Goal: Task Accomplishment & Management: Manage account settings

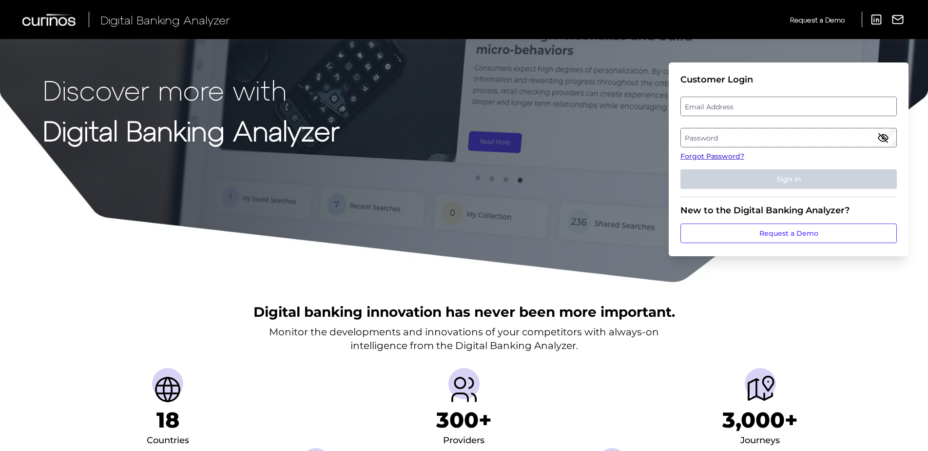
click at [731, 156] on link "Forgot Password?" at bounding box center [789, 156] width 216 height 10
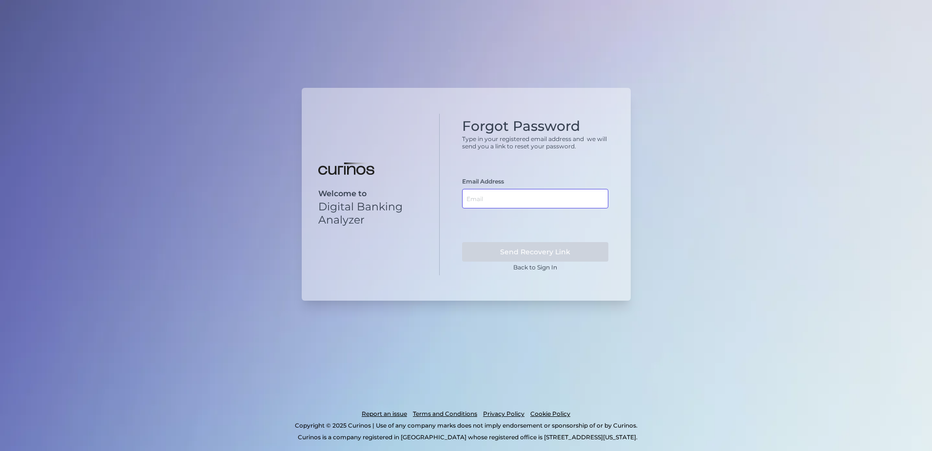
click at [490, 200] on input "text" at bounding box center [535, 199] width 146 height 20
type input "[EMAIL_ADDRESS][DOMAIN_NAME]"
click at [546, 255] on button "Send Recovery Link" at bounding box center [535, 252] width 146 height 20
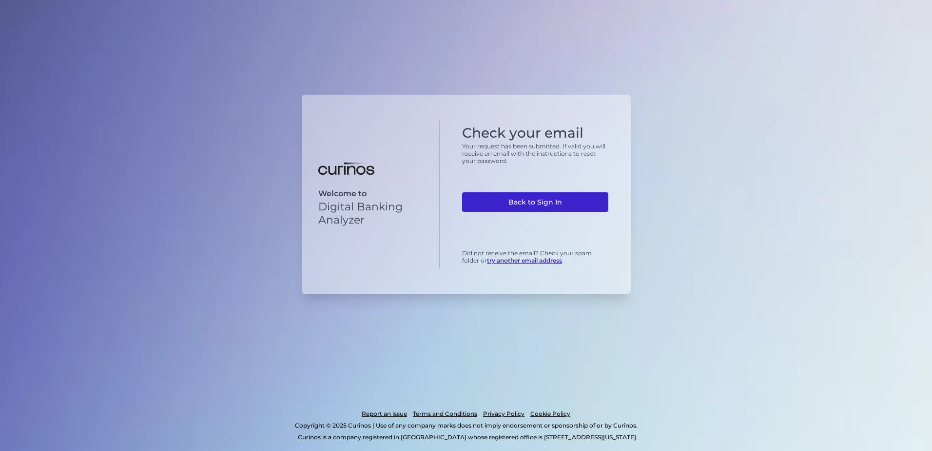
click at [538, 209] on link "Back to Sign In" at bounding box center [535, 202] width 146 height 20
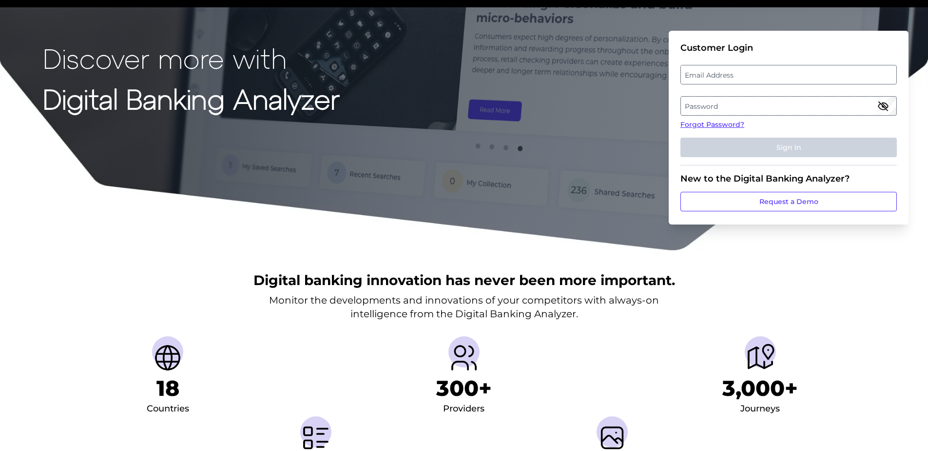
scroll to position [49, 0]
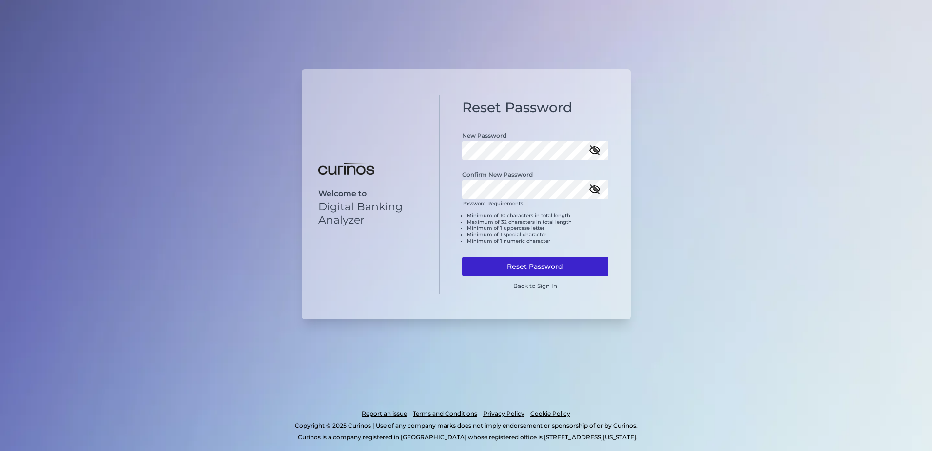
click at [570, 270] on button "Reset Password" at bounding box center [535, 266] width 146 height 20
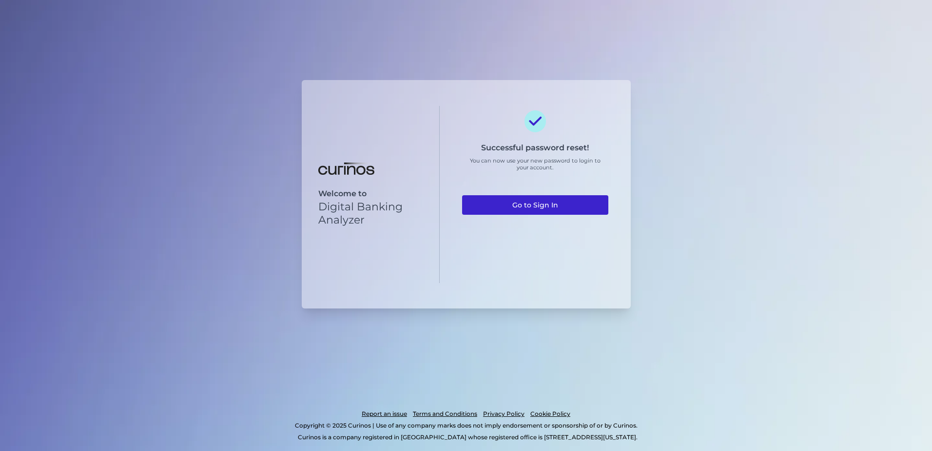
click at [527, 202] on link "Go to Sign In" at bounding box center [535, 205] width 146 height 20
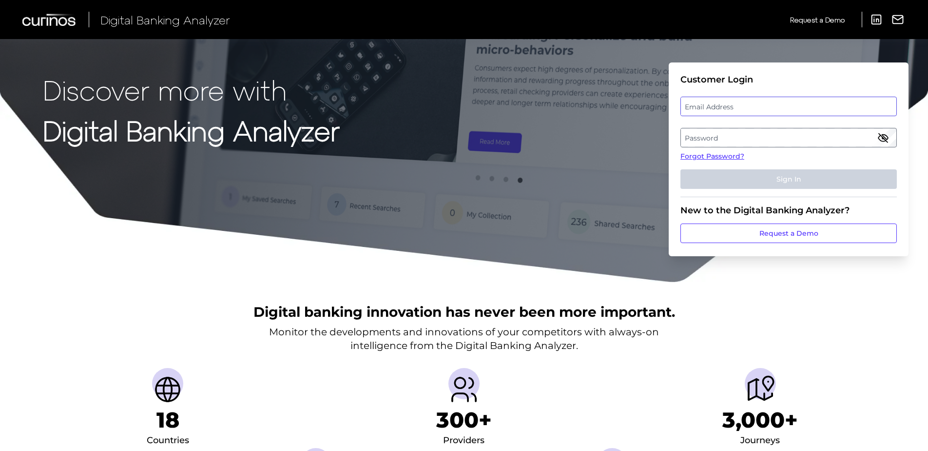
click at [723, 115] on input "email" at bounding box center [789, 107] width 216 height 20
click at [726, 107] on label "Email Address" at bounding box center [788, 107] width 215 height 18
click at [726, 107] on input "email" at bounding box center [789, 107] width 216 height 20
type input "[EMAIL_ADDRESS][DOMAIN_NAME]"
click at [776, 140] on label "Password" at bounding box center [788, 138] width 215 height 18
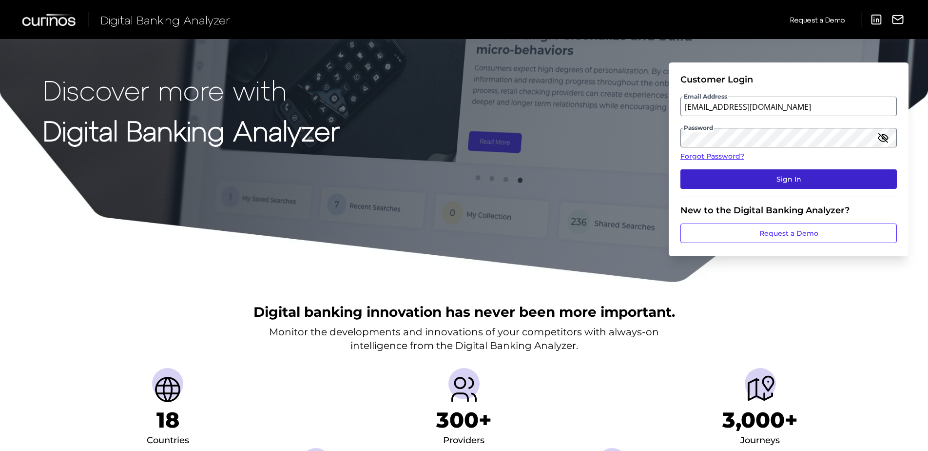
click at [793, 181] on button "Sign In" at bounding box center [789, 179] width 216 height 20
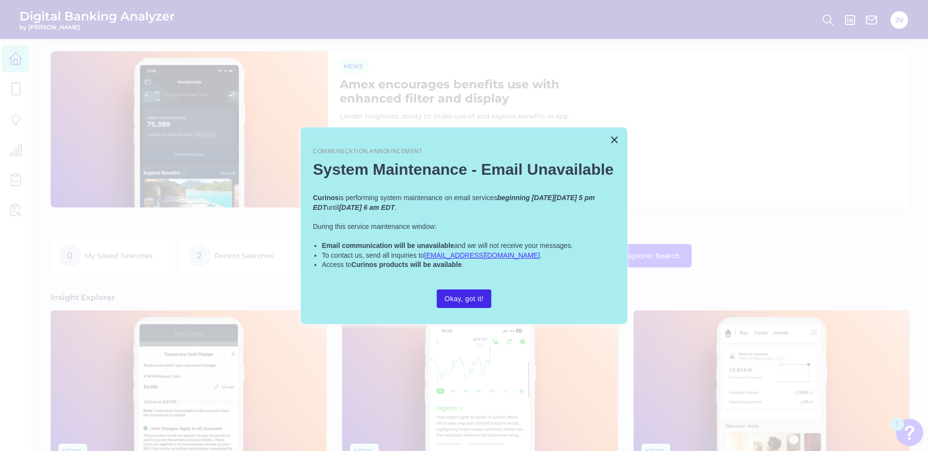
click at [465, 298] on button "Okay, got it!" at bounding box center [464, 298] width 55 height 19
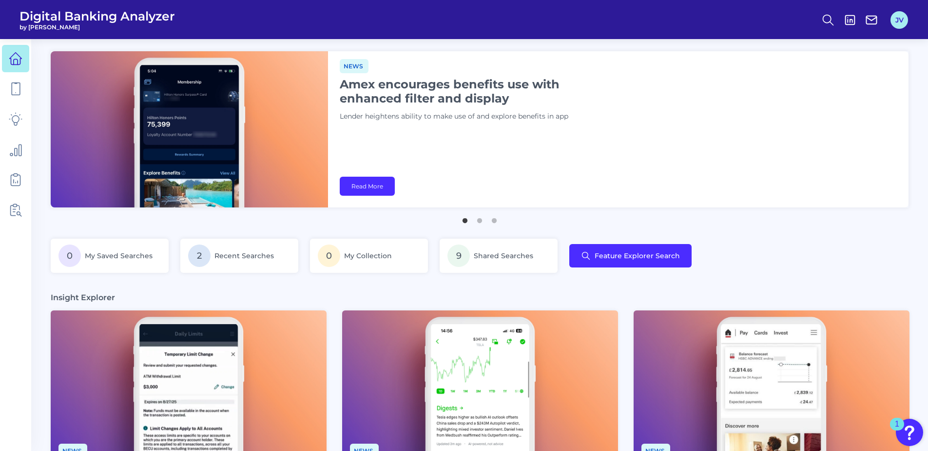
click at [897, 20] on button "JV" at bounding box center [900, 20] width 18 height 18
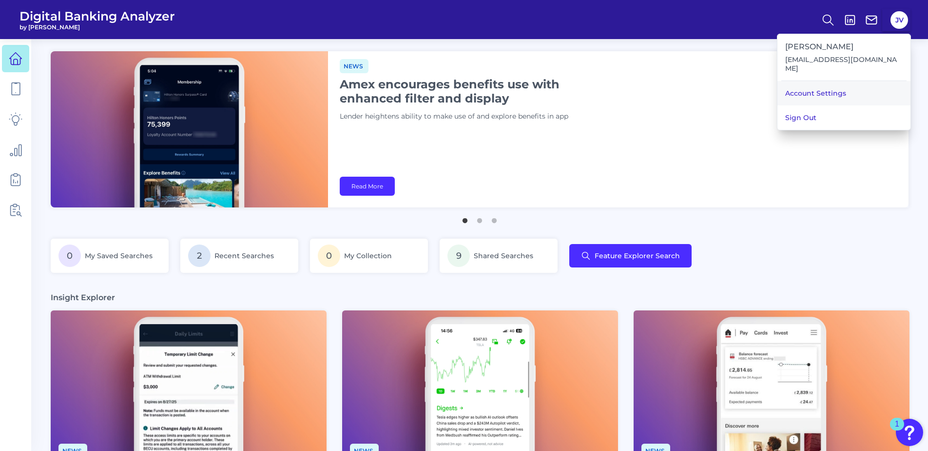
click at [856, 81] on link "Account Settings" at bounding box center [844, 93] width 133 height 24
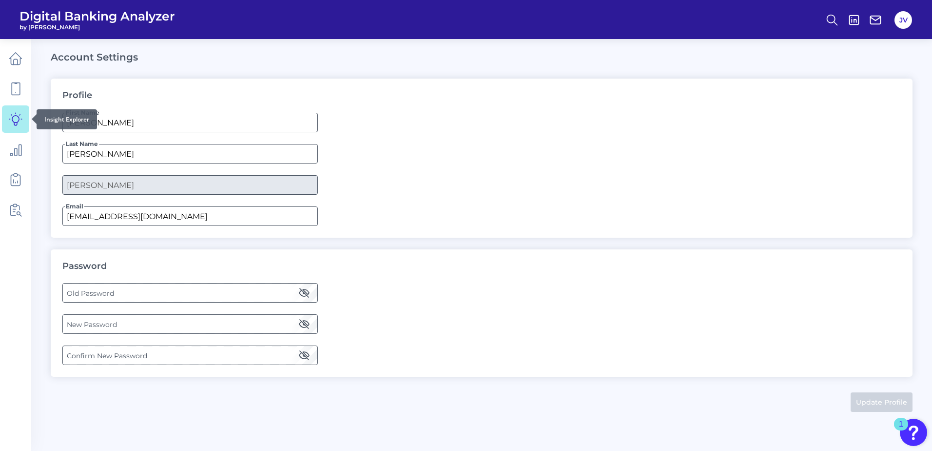
click at [14, 119] on icon at bounding box center [16, 119] width 14 height 14
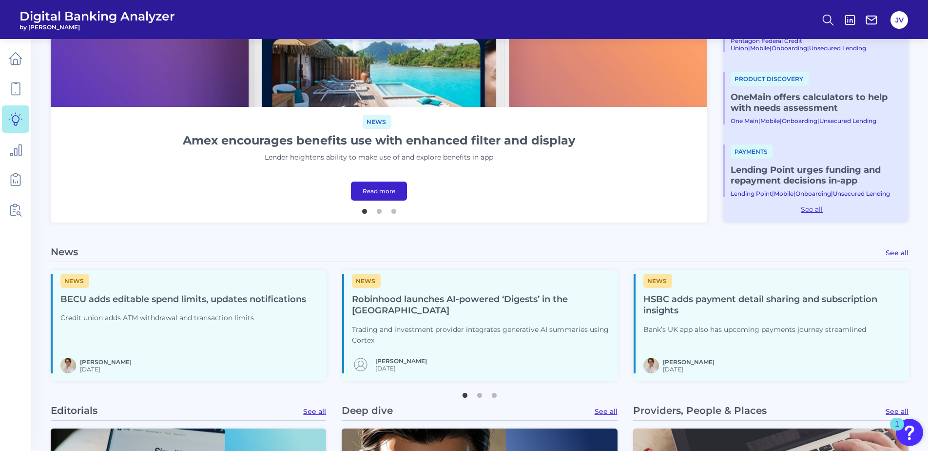
scroll to position [341, 0]
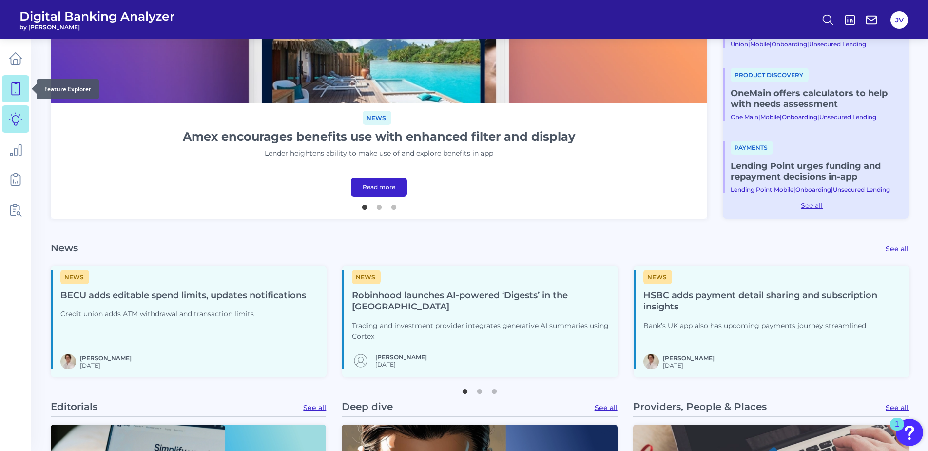
click at [17, 92] on icon at bounding box center [16, 89] width 14 height 14
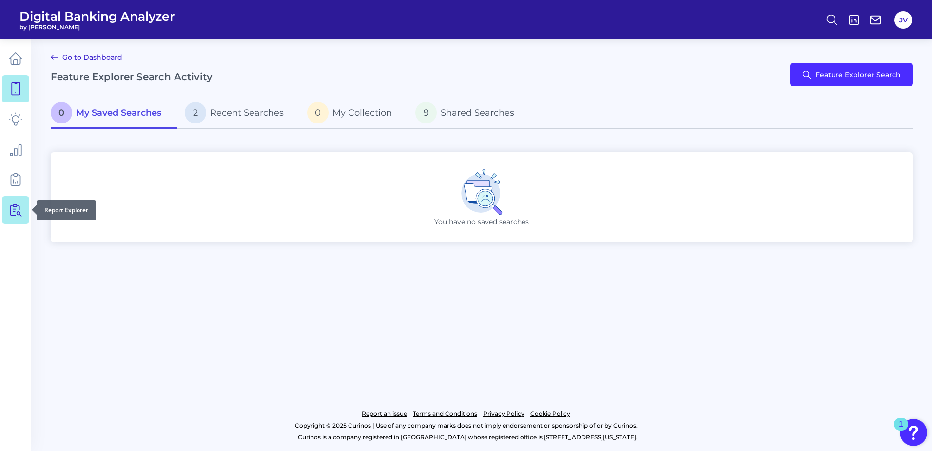
click at [15, 215] on icon at bounding box center [13, 210] width 5 height 10
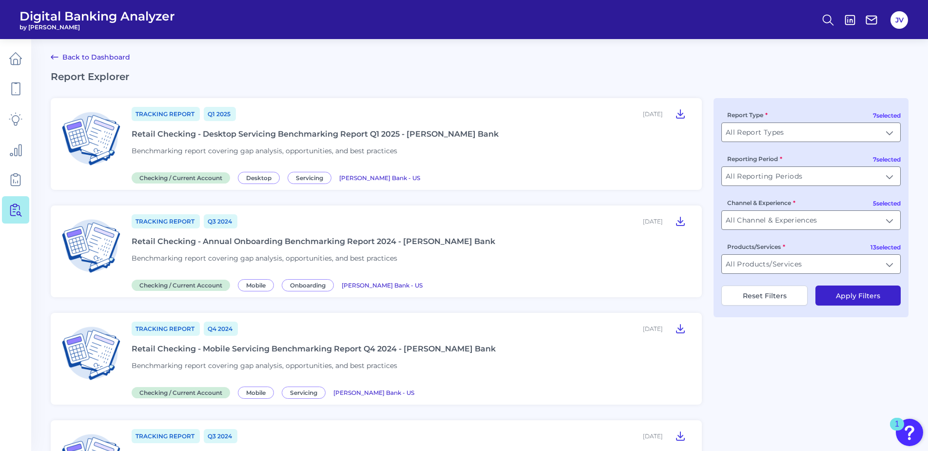
click at [71, 59] on link "Back to Dashboard" at bounding box center [90, 57] width 79 height 12
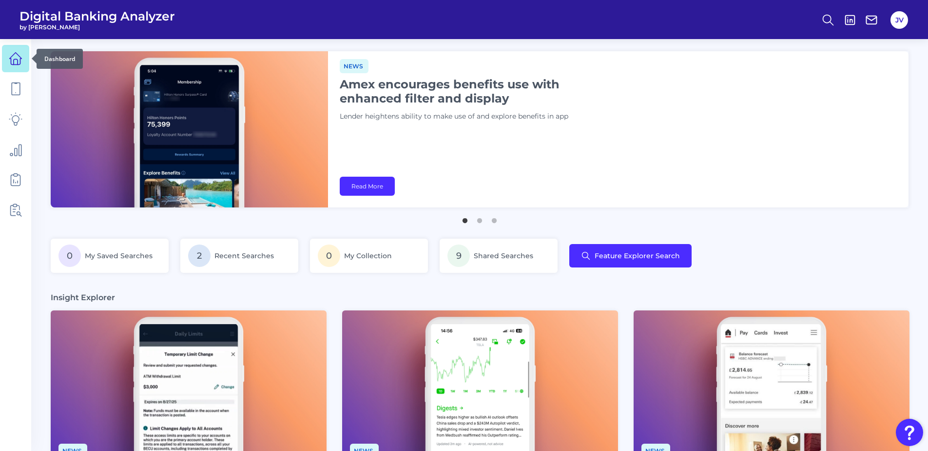
click at [13, 55] on icon at bounding box center [16, 59] width 14 height 14
click at [20, 294] on nav at bounding box center [15, 245] width 31 height 412
